Goal: Information Seeking & Learning: Learn about a topic

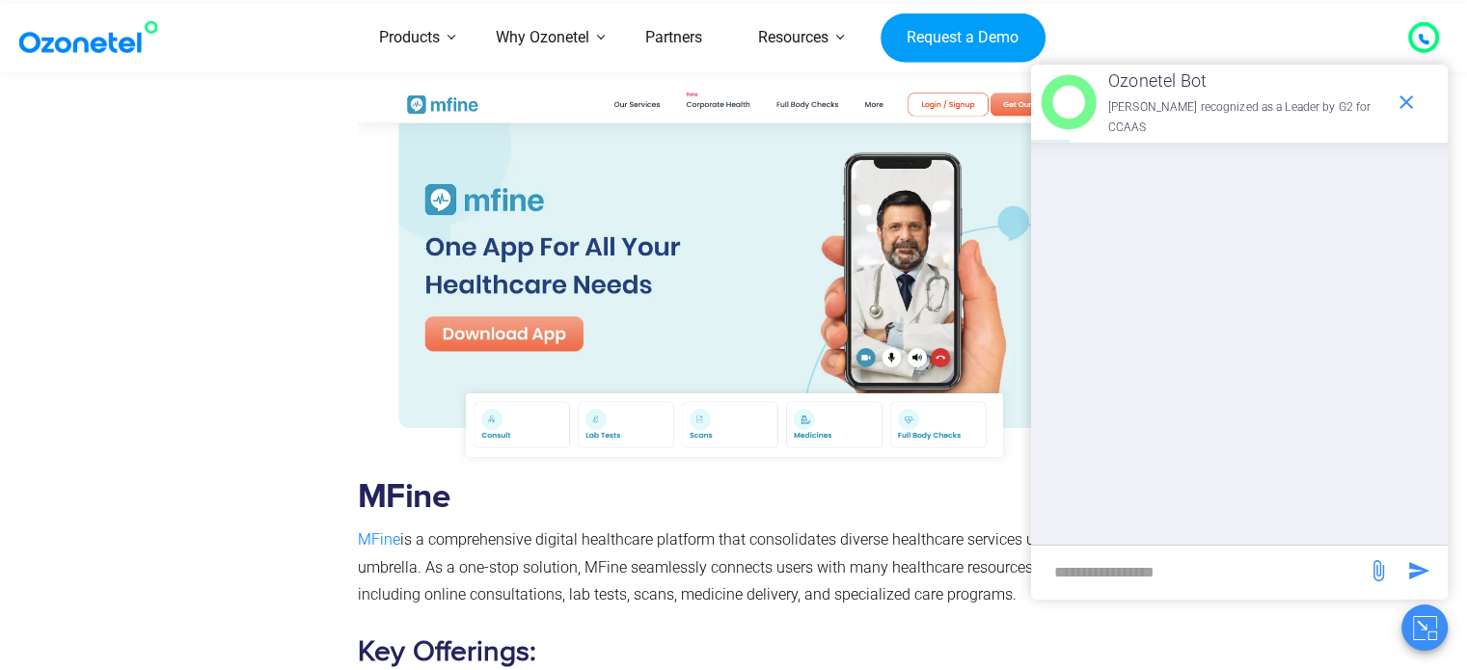
scroll to position [11653, 0]
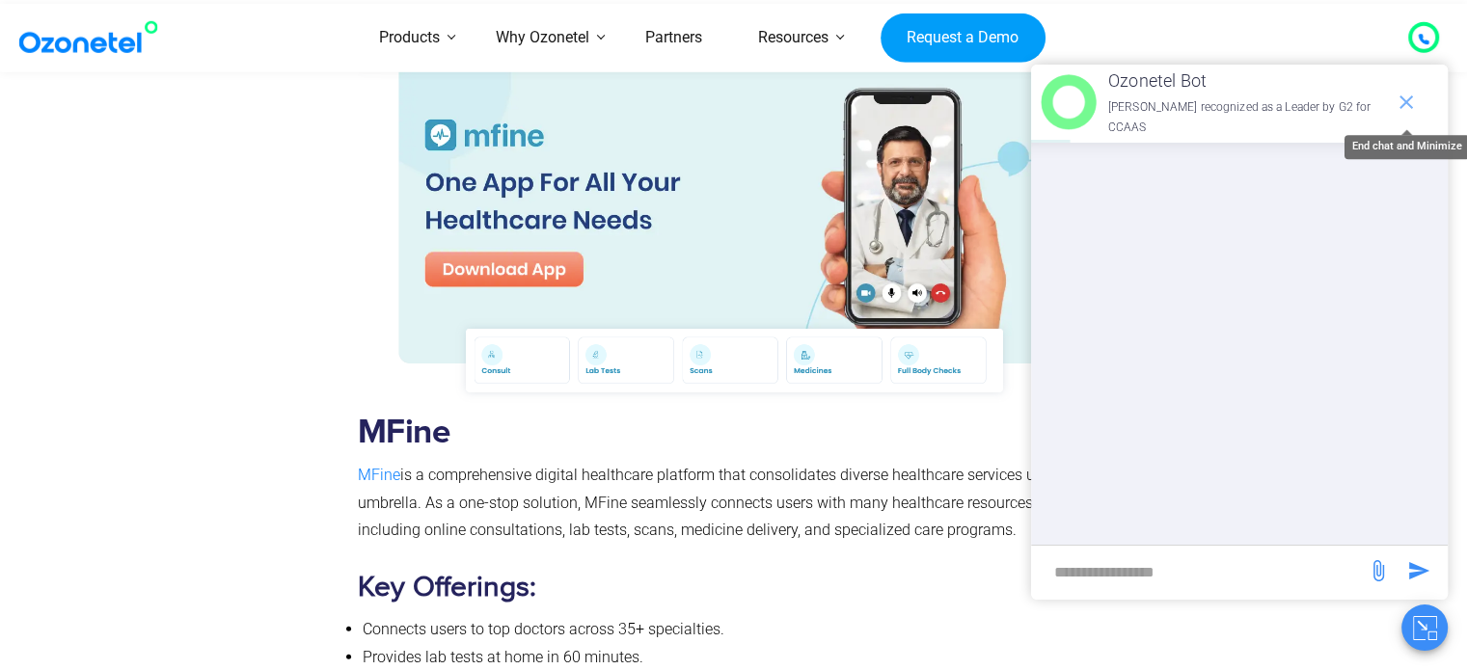
click at [1403, 99] on icon "end chat or minimize" at bounding box center [1407, 102] width 14 height 14
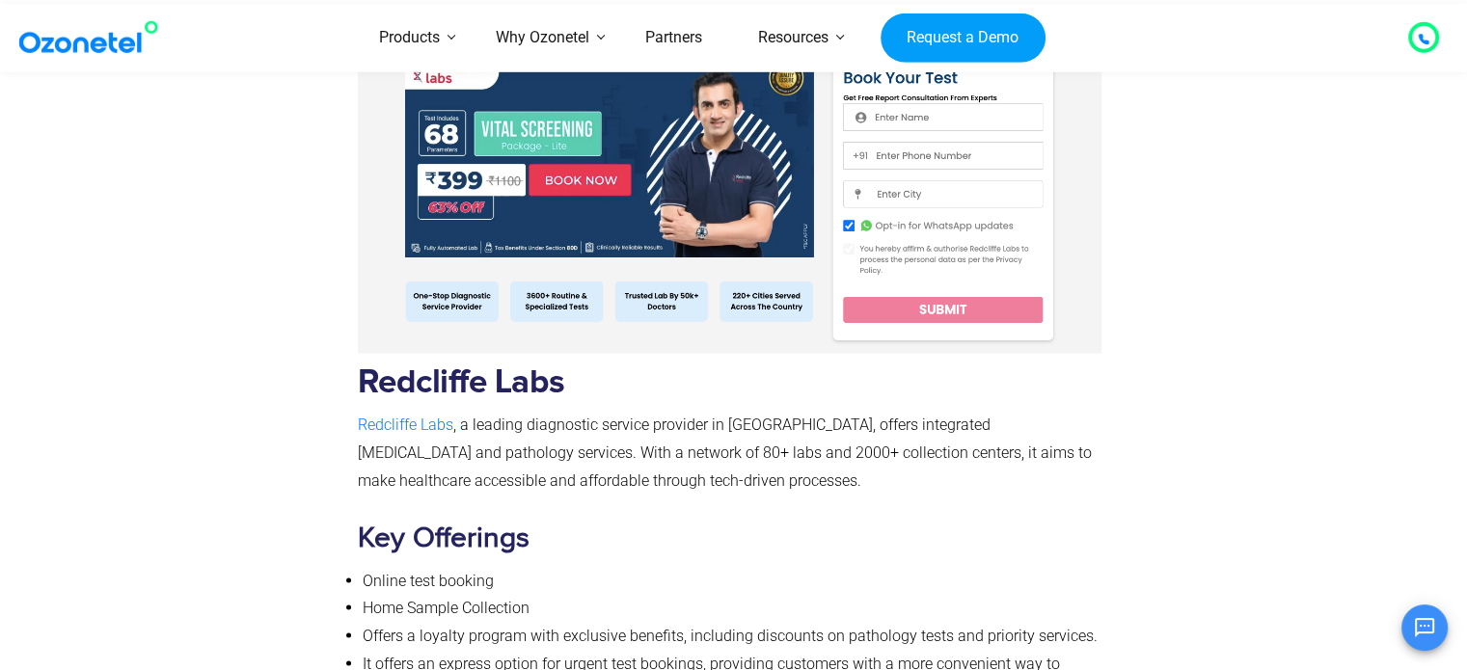
scroll to position [17777, 0]
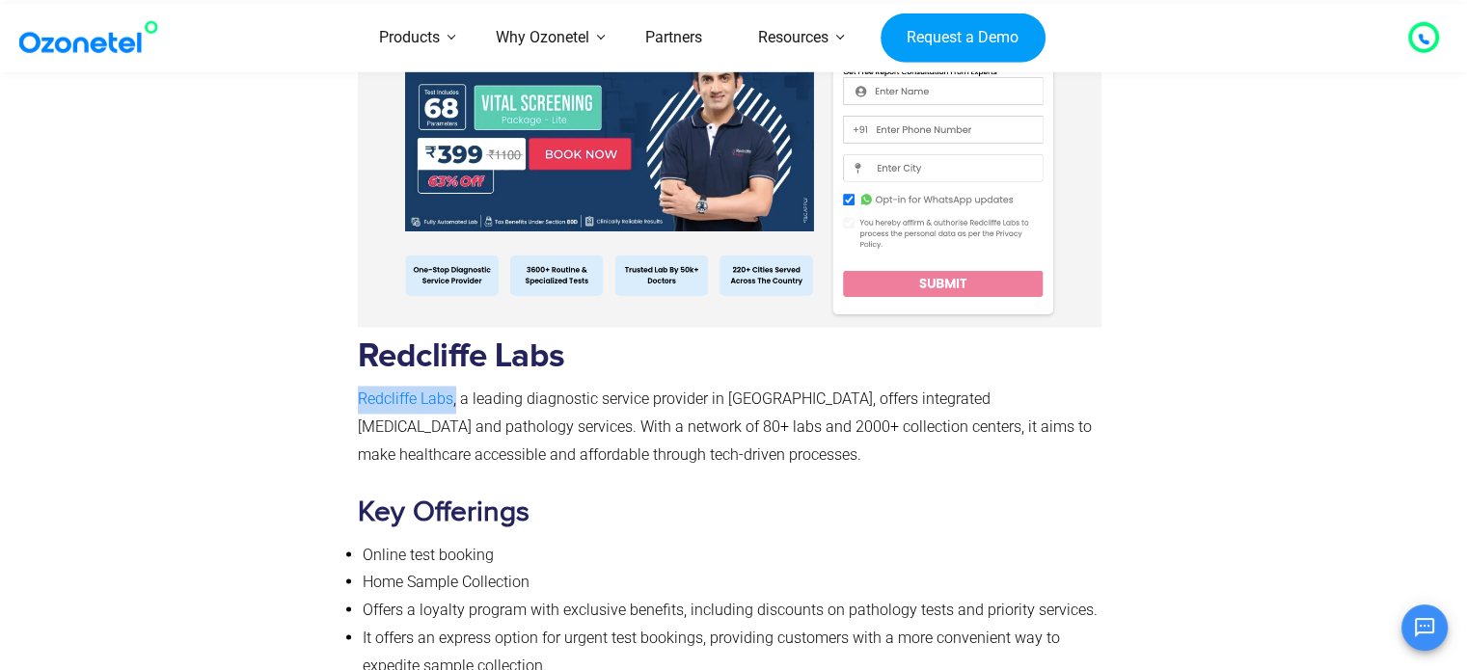
drag, startPoint x: 351, startPoint y: 339, endPoint x: 455, endPoint y: 346, distance: 104.5
click at [455, 346] on div "Redcliffe Labs Redcliffe Labs , a leading diagnostic service provider in [GEOGR…" at bounding box center [730, 349] width 764 height 711
copy p "Redcliffe Labs ,"
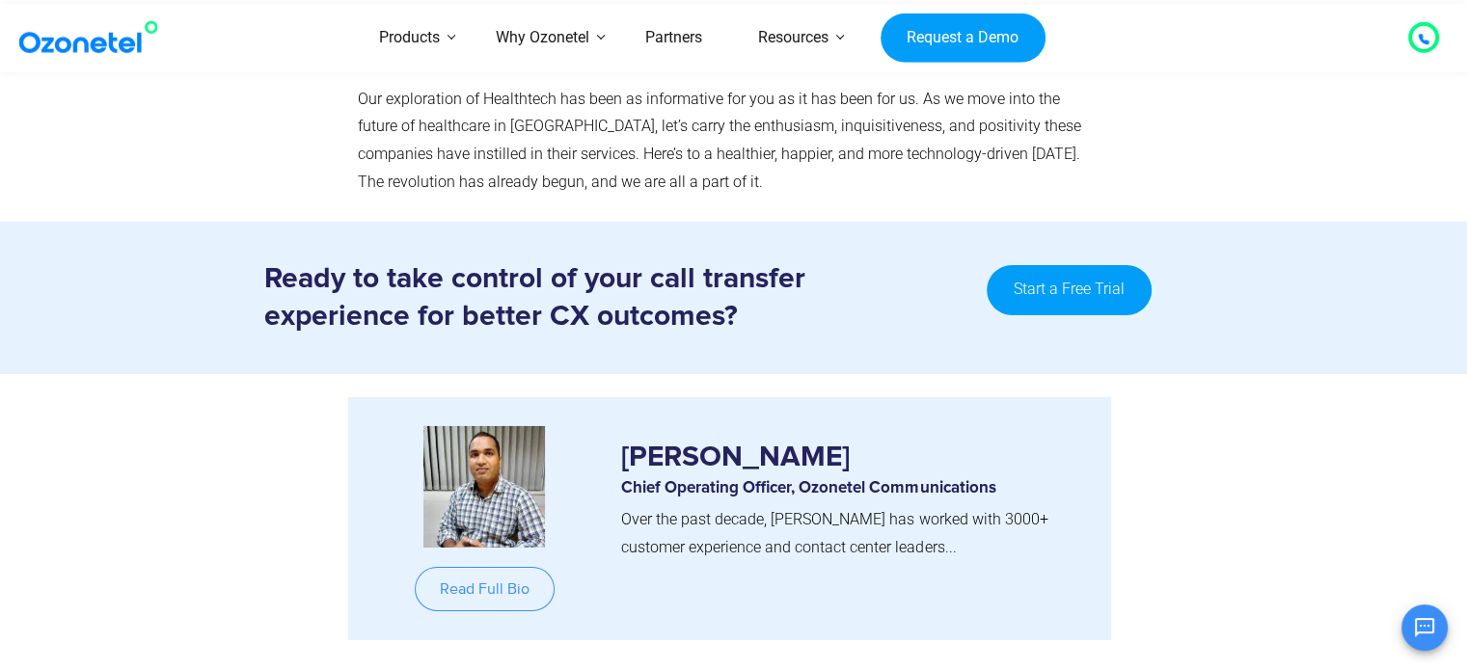
scroll to position [21238, 0]
